Goal: Task Accomplishment & Management: Complete application form

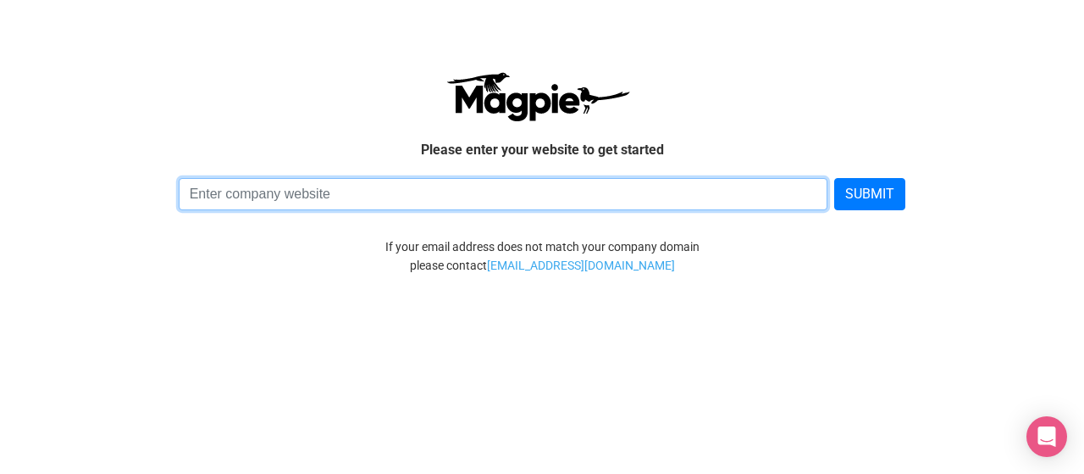
click at [253, 196] on input at bounding box center [504, 194] width 650 height 32
type input "[DOMAIN_NAME]"
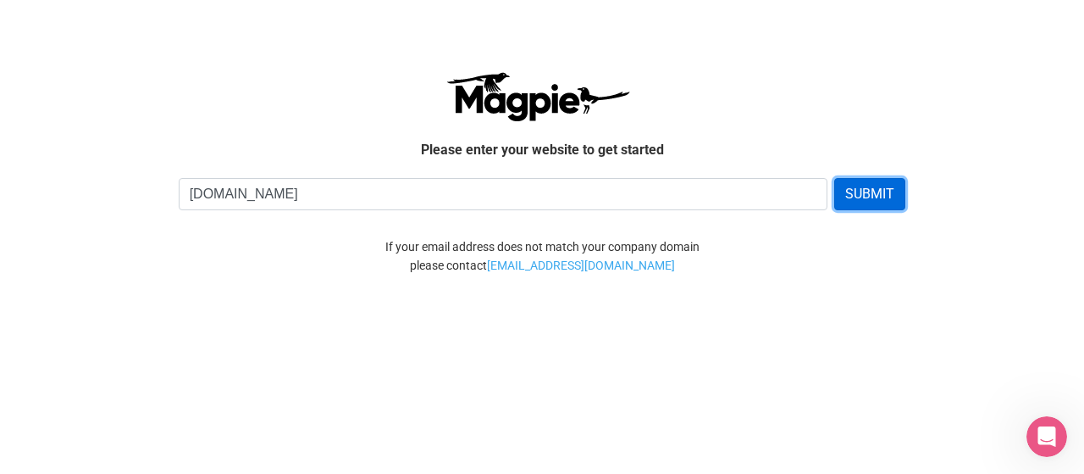
click at [853, 197] on button "SUBMIT" at bounding box center [869, 194] width 71 height 32
